Goal: Task Accomplishment & Management: Use online tool/utility

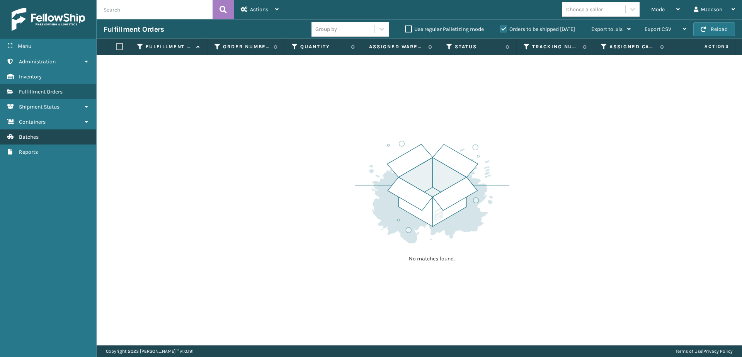
click at [41, 139] on link "Batches" at bounding box center [48, 136] width 96 height 15
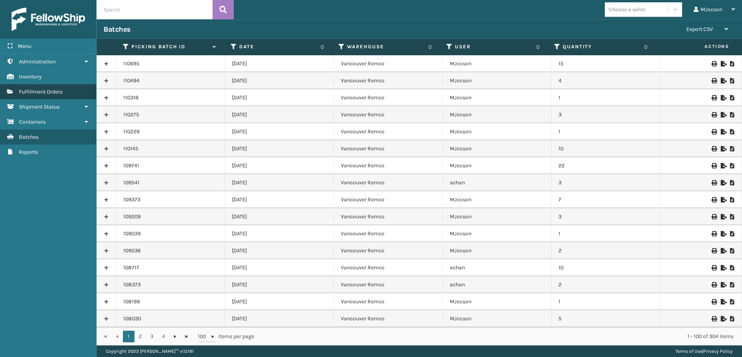
click at [36, 92] on span "Fulfillment Orders" at bounding box center [41, 91] width 44 height 7
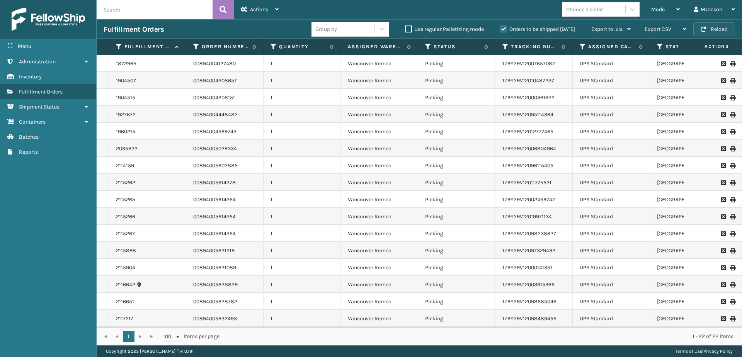
click at [709, 28] on button "Reload" at bounding box center [714, 29] width 42 height 14
click at [668, 11] on div "Mode" at bounding box center [665, 9] width 29 height 19
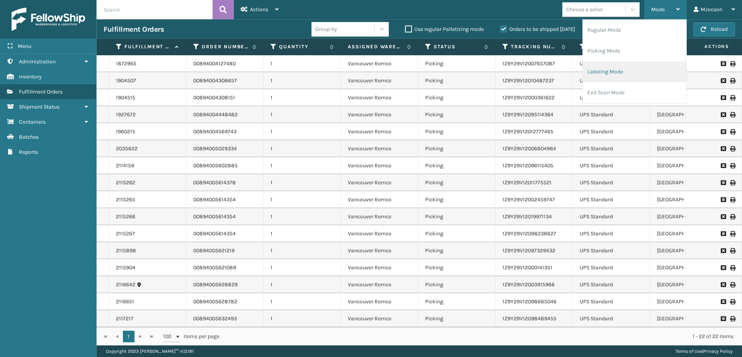
click at [597, 71] on li "Labeling Mode" at bounding box center [635, 71] width 104 height 21
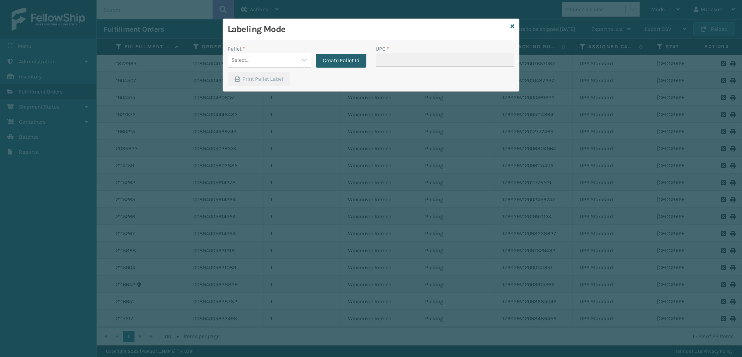
click at [325, 65] on button "Create Pallet Id" at bounding box center [341, 61] width 51 height 14
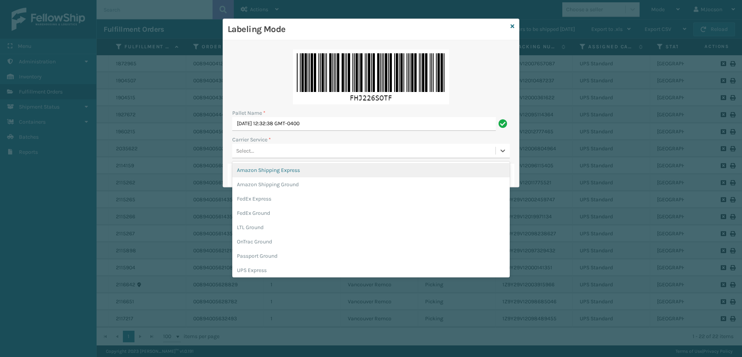
click at [240, 151] on div "Select..." at bounding box center [245, 151] width 18 height 8
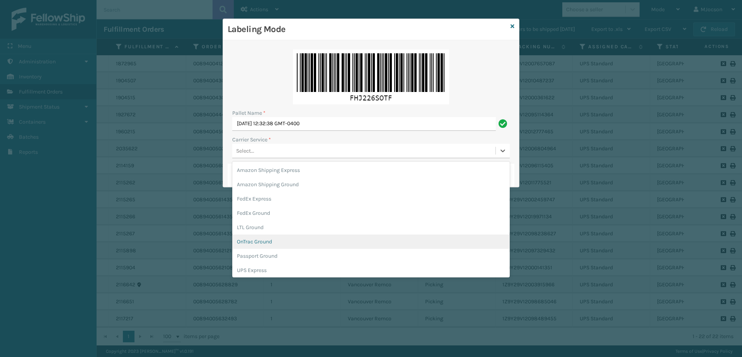
scroll to position [44, 0]
click at [288, 241] on div "UPS Ground" at bounding box center [370, 240] width 277 height 14
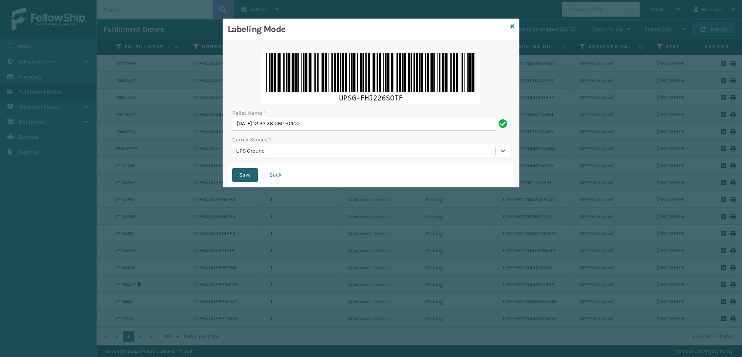
click at [242, 173] on button "Save" at bounding box center [244, 175] width 25 height 14
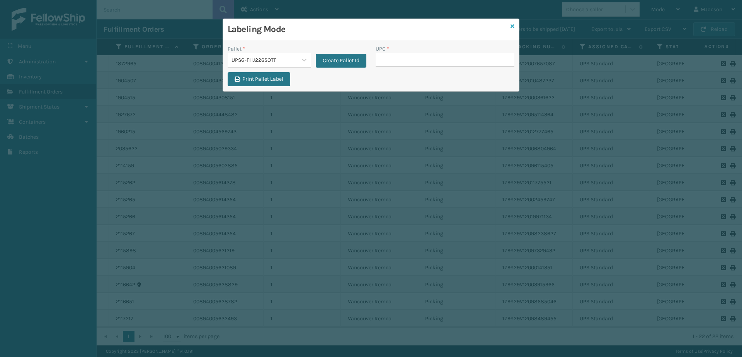
click at [511, 24] on icon at bounding box center [512, 26] width 4 height 5
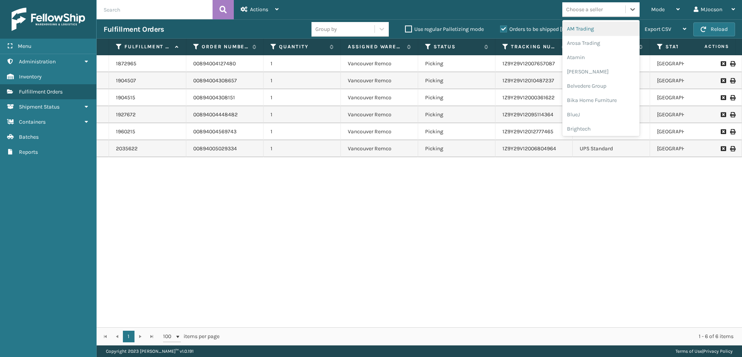
click at [616, 7] on div "Choose a seller" at bounding box center [593, 9] width 63 height 13
click at [653, 14] on div "Mode" at bounding box center [665, 9] width 29 height 19
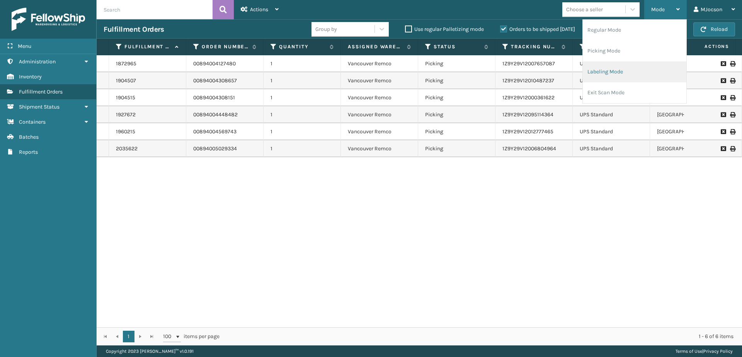
click at [625, 70] on li "Labeling Mode" at bounding box center [635, 71] width 104 height 21
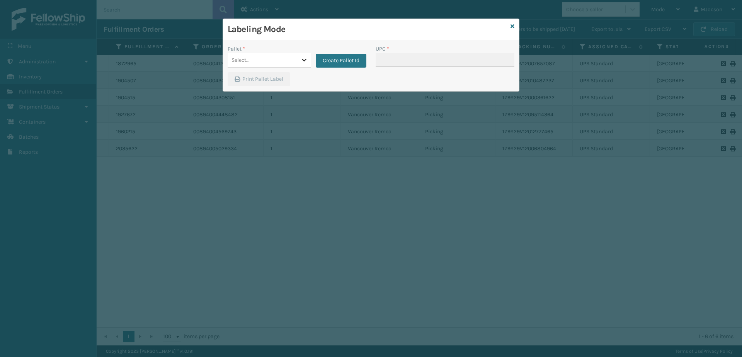
click at [304, 59] on icon at bounding box center [304, 60] width 8 height 8
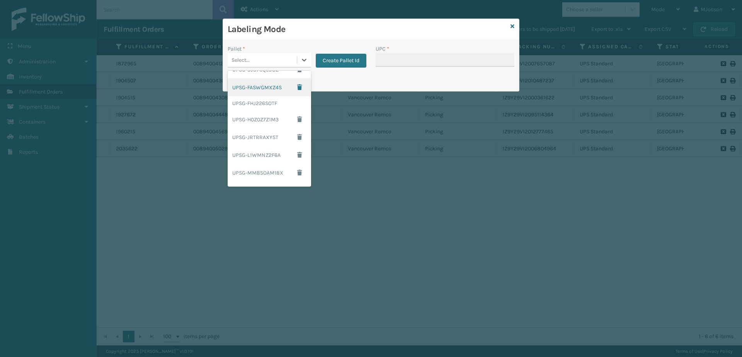
scroll to position [121, 0]
click at [252, 108] on div "UPSG-FHJ226SOTF" at bounding box center [269, 107] width 83 height 14
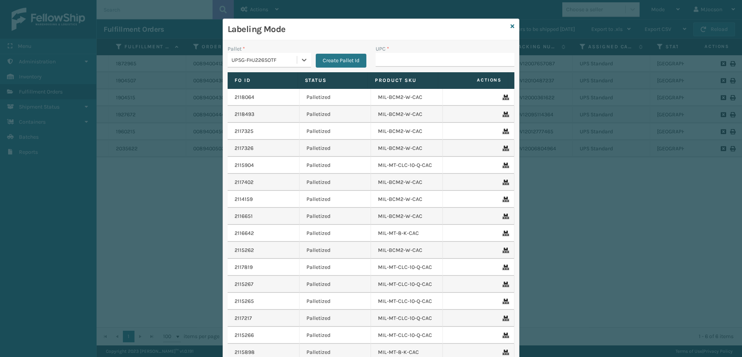
scroll to position [51, 0]
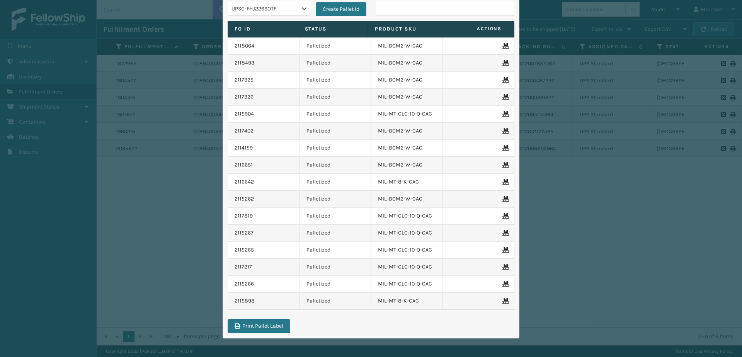
click at [658, 266] on div "Labeling Mode Pallet * option UPSG-FHJ226SOTF, selected. 0 results available. S…" at bounding box center [371, 178] width 742 height 357
